Goal: Navigation & Orientation: Understand site structure

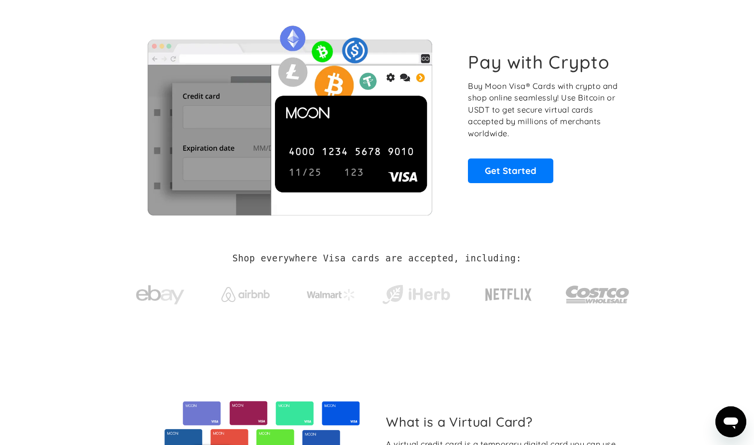
scroll to position [53, 0]
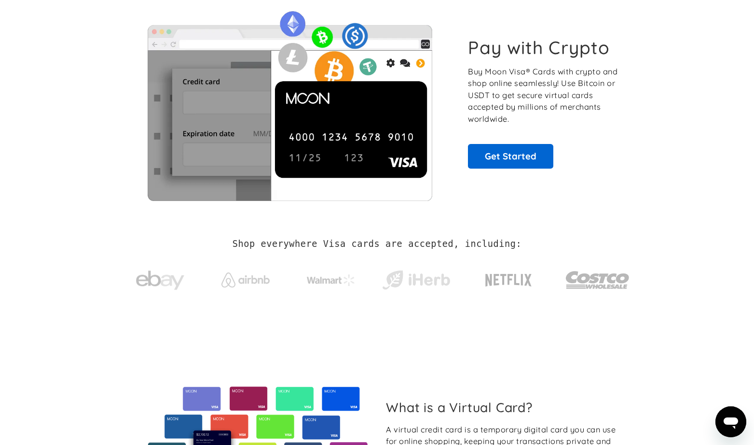
click at [493, 154] on link "Get Started" at bounding box center [510, 156] width 85 height 24
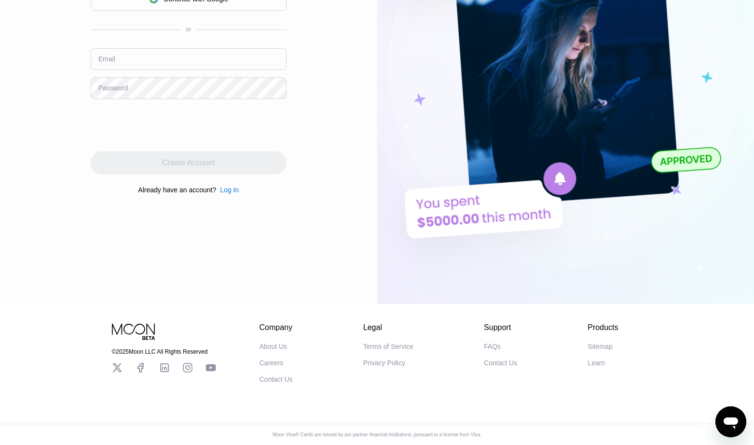
scroll to position [187, 0]
click at [266, 342] on div "About Us" at bounding box center [274, 346] width 28 height 8
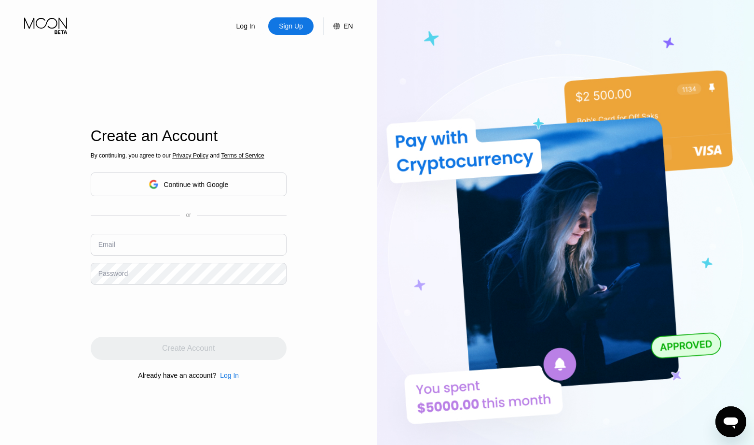
scroll to position [0, 0]
click at [58, 25] on icon at bounding box center [46, 25] width 45 height 17
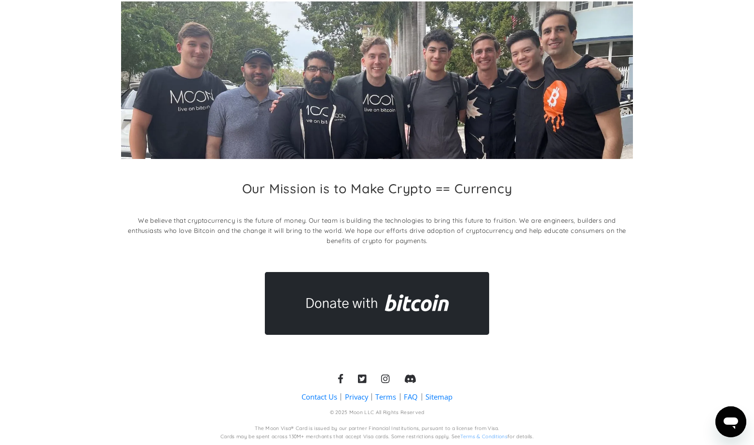
scroll to position [54, 0]
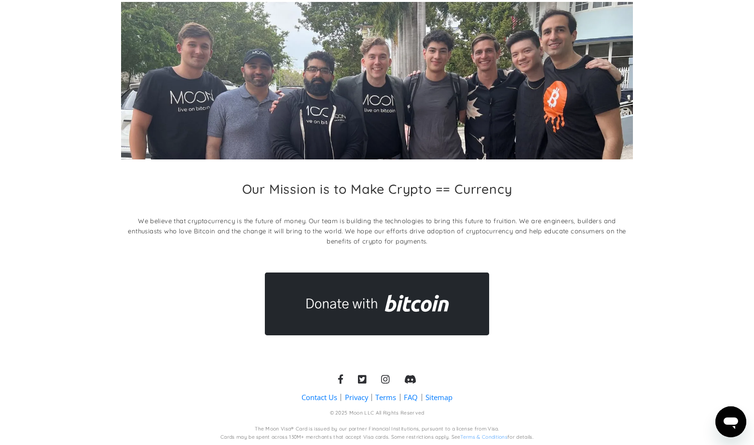
click at [309, 393] on link "Contact Us" at bounding box center [320, 397] width 36 height 10
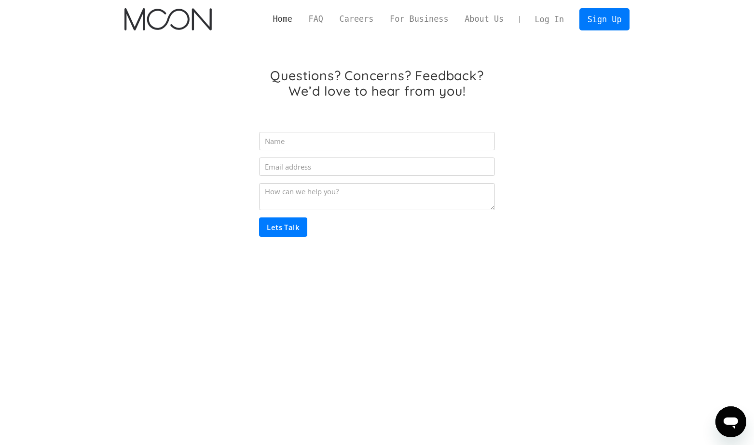
click at [285, 17] on link "Home" at bounding box center [283, 19] width 36 height 12
